Goal: Transaction & Acquisition: Purchase product/service

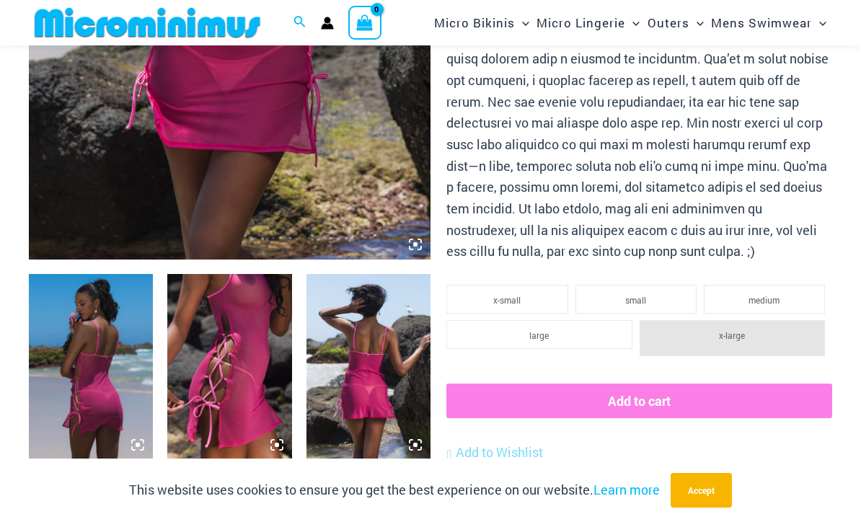
scroll to position [487, 0]
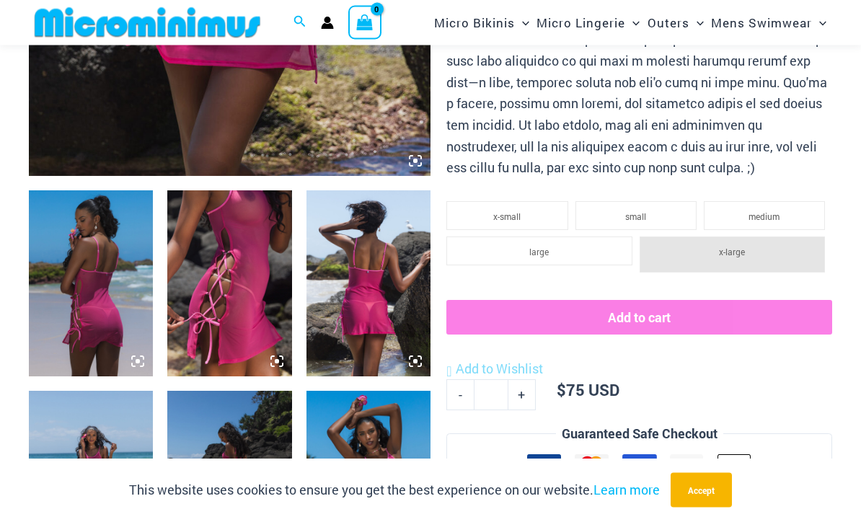
click at [245, 251] on img at bounding box center [229, 284] width 124 height 186
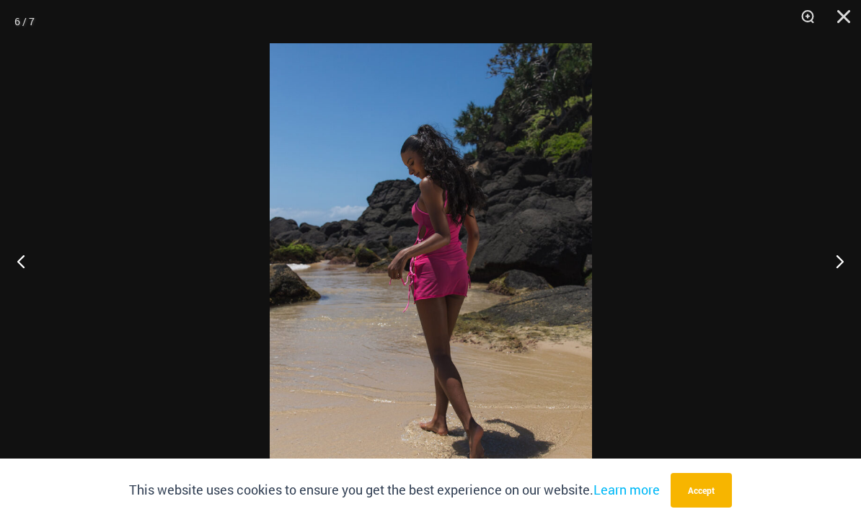
click at [713, 507] on button "Accept" at bounding box center [700, 490] width 61 height 35
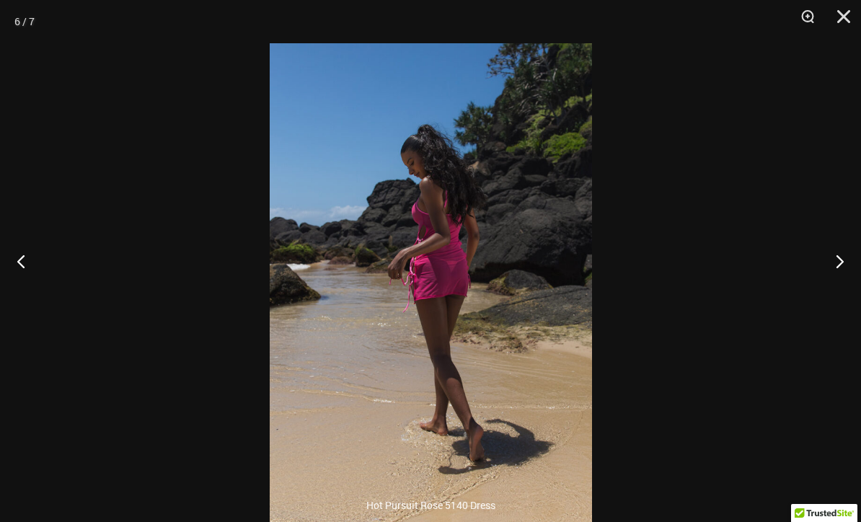
click at [832, 32] on button "Close" at bounding box center [838, 21] width 36 height 43
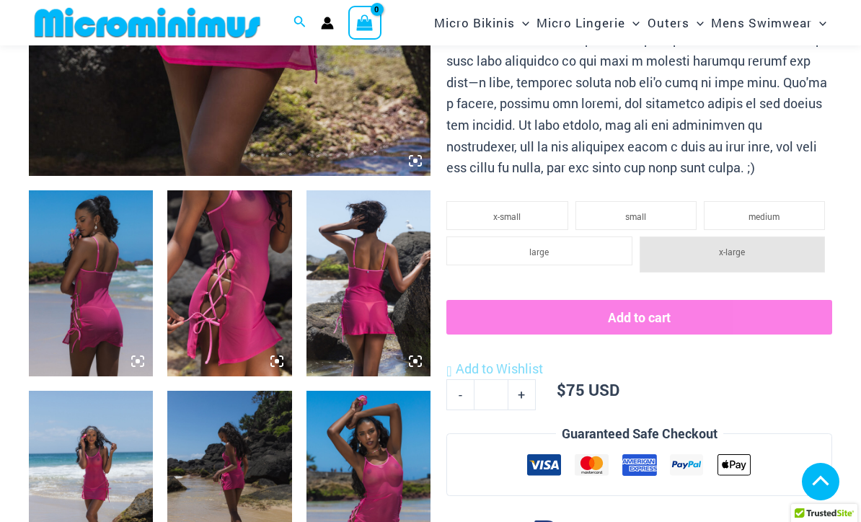
click at [91, 12] on img at bounding box center [147, 22] width 237 height 32
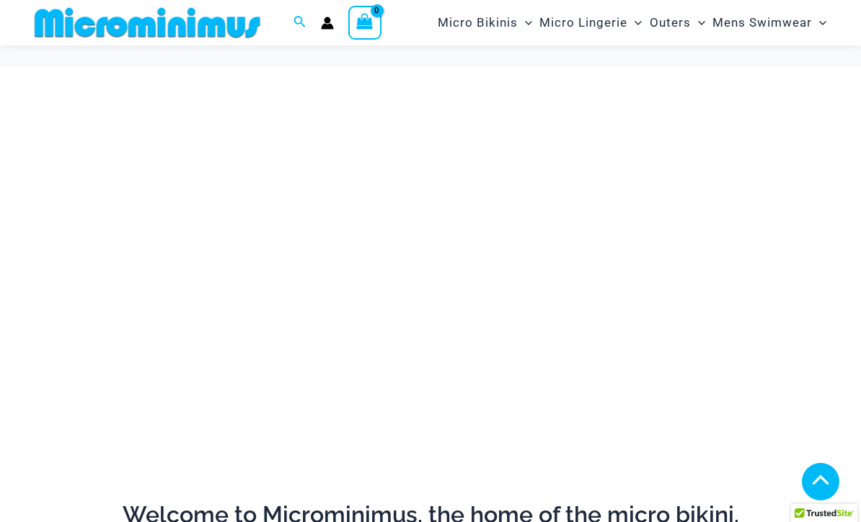
scroll to position [557, 0]
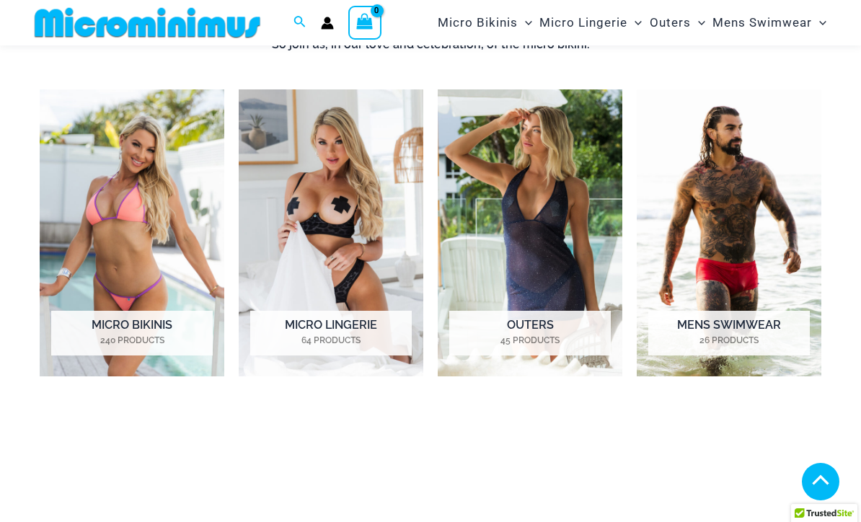
click at [354, 252] on img "Visit product category Micro Lingerie" at bounding box center [331, 232] width 185 height 287
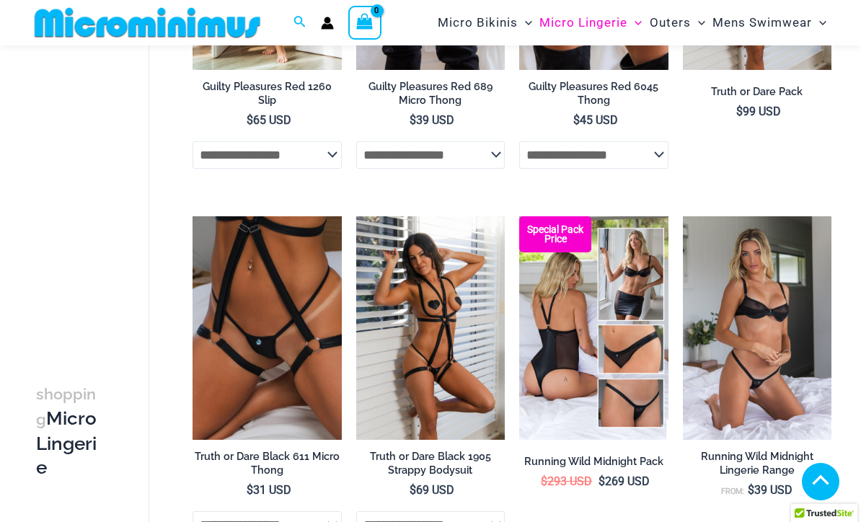
scroll to position [803, 0]
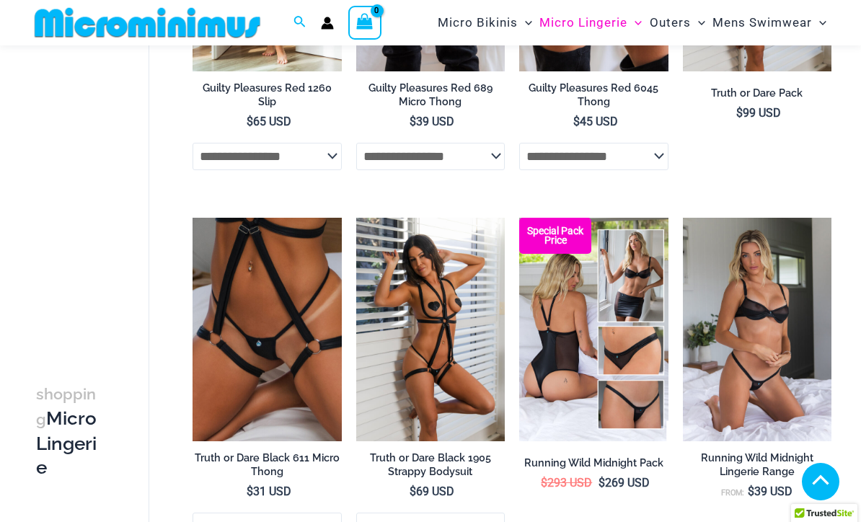
click at [192, 218] on img at bounding box center [192, 218] width 0 height 0
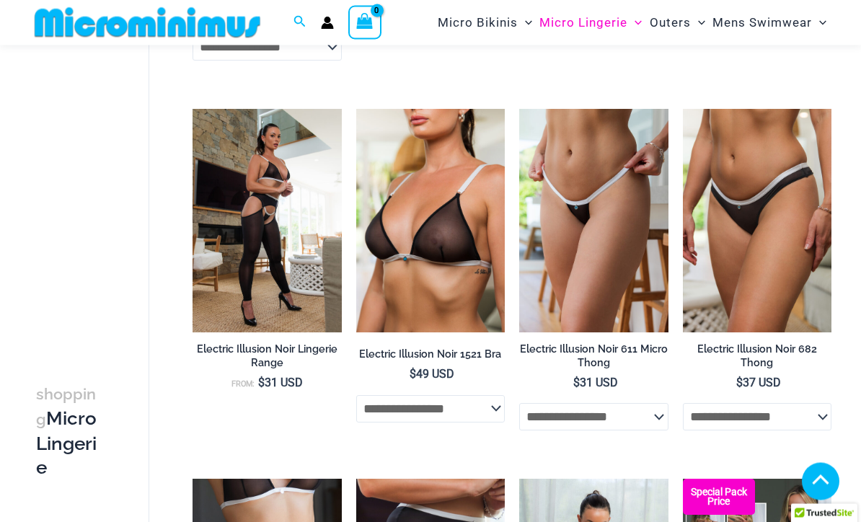
scroll to position [2023, 0]
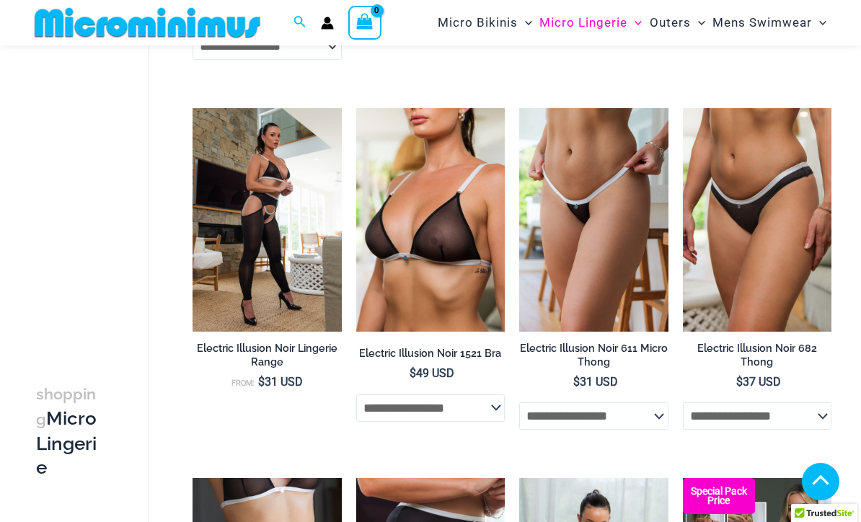
click at [356, 108] on img at bounding box center [356, 108] width 0 height 0
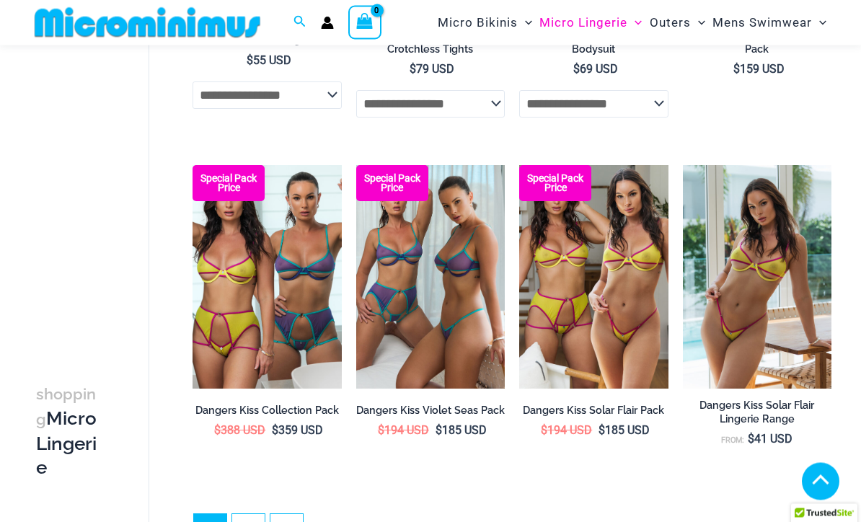
scroll to position [2705, 0]
click at [356, 165] on img at bounding box center [356, 165] width 0 height 0
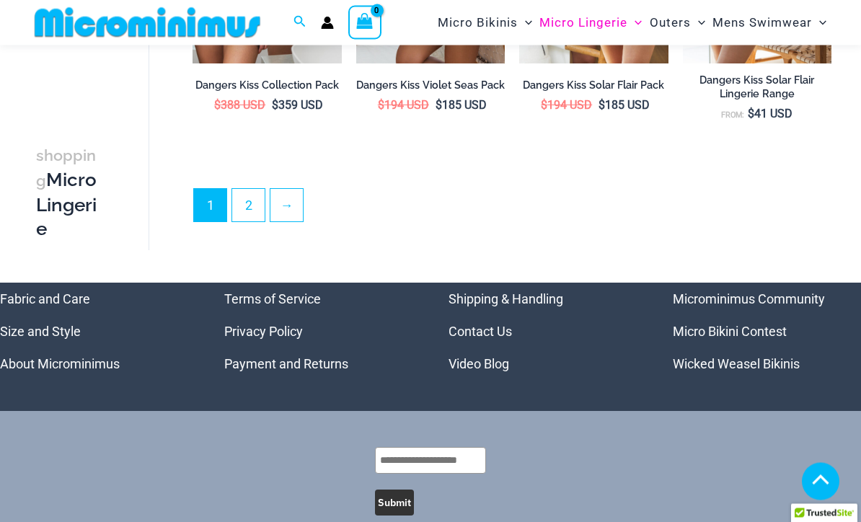
scroll to position [3030, 0]
click at [256, 210] on link "2" at bounding box center [248, 205] width 32 height 32
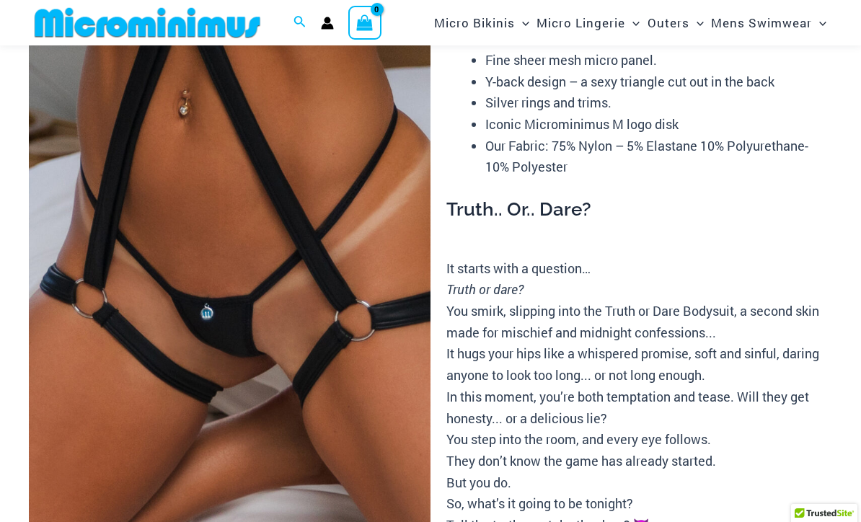
scroll to position [101, 0]
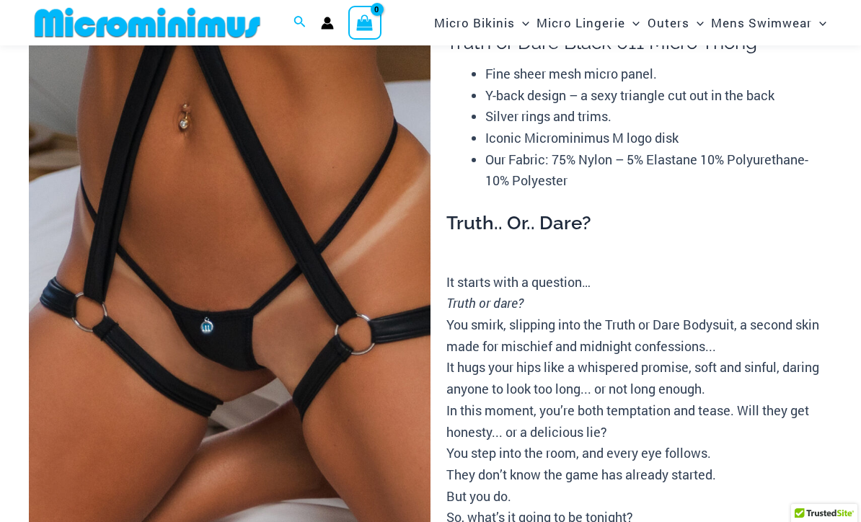
click at [341, 305] on img at bounding box center [229, 288] width 401 height 603
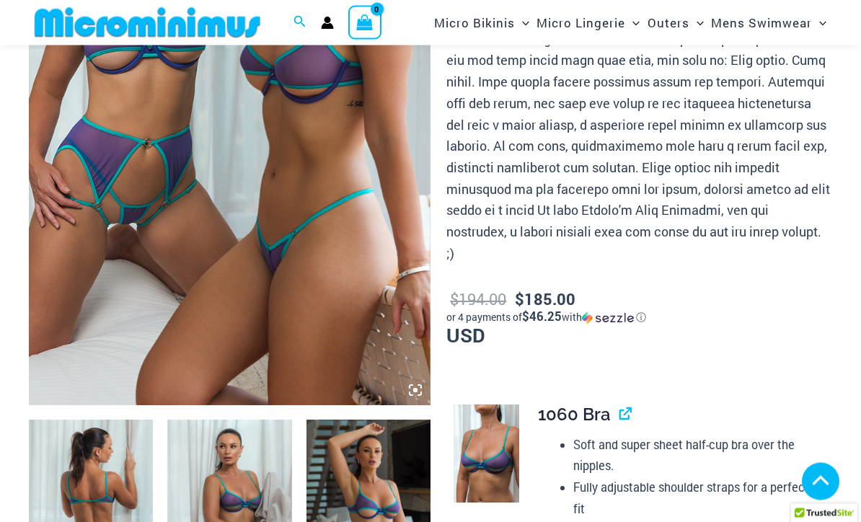
scroll to position [284, 0]
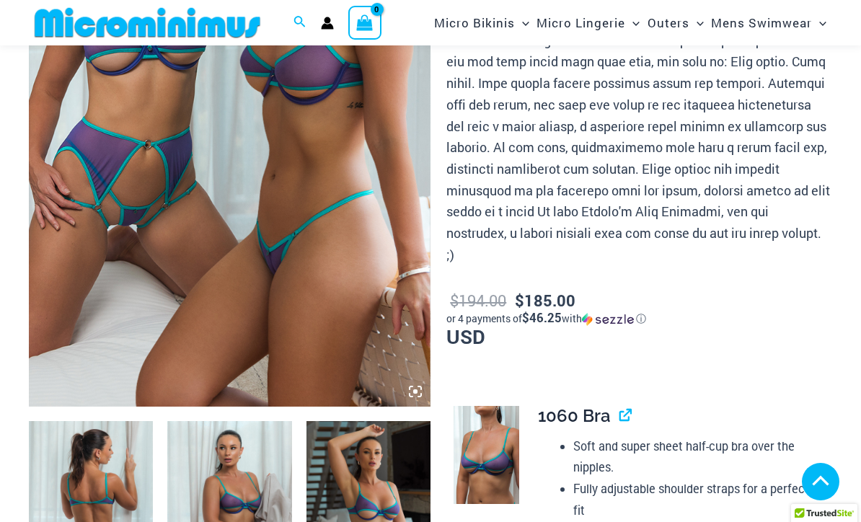
click at [363, 321] on img at bounding box center [229, 105] width 401 height 603
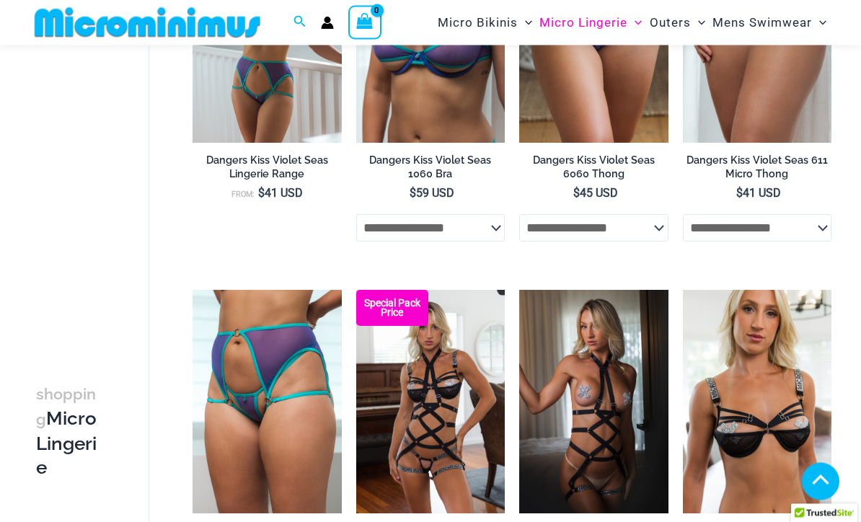
scroll to position [611, 0]
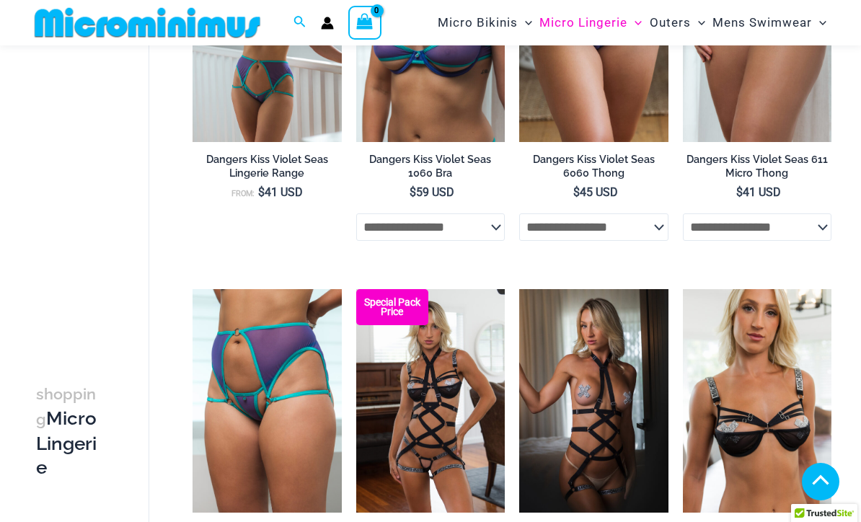
click at [519, 289] on img at bounding box center [519, 289] width 0 height 0
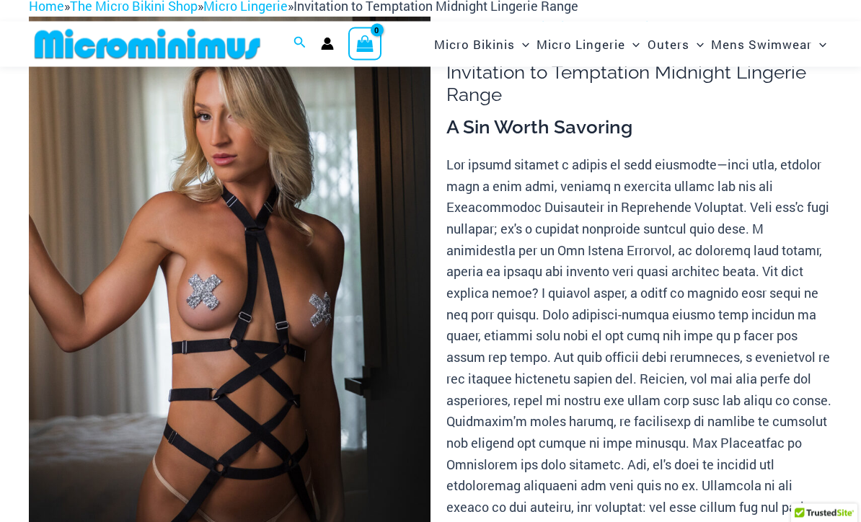
scroll to position [74, 0]
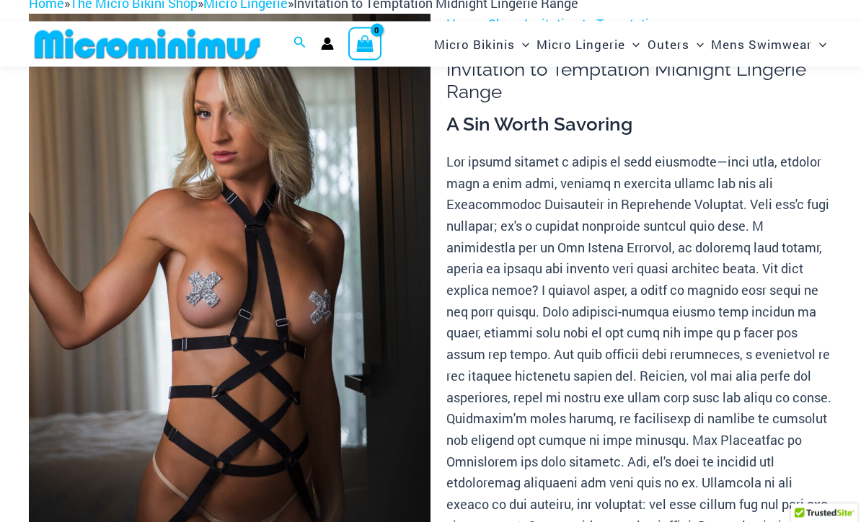
click at [301, 337] on img at bounding box center [229, 315] width 401 height 603
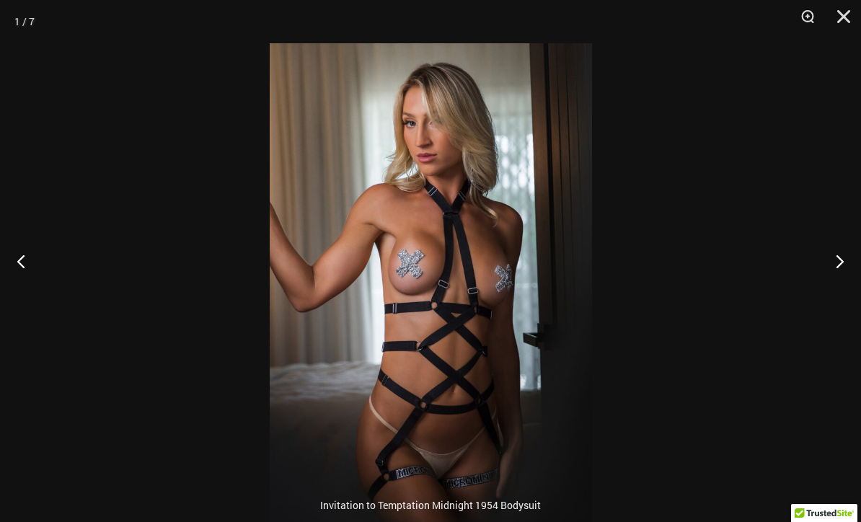
click at [603, 321] on div at bounding box center [430, 261] width 861 height 522
